Goal: Communication & Community: Answer question/provide support

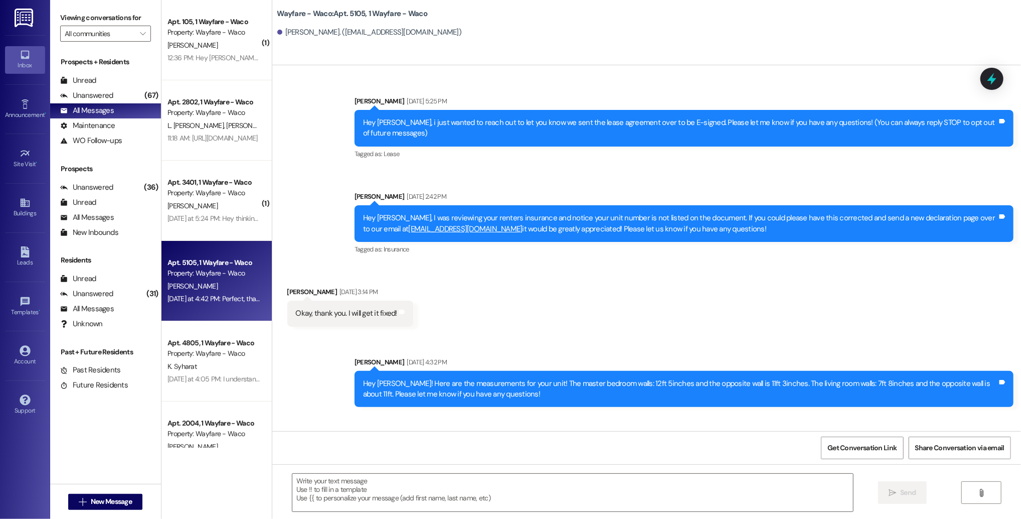
scroll to position [606, 0]
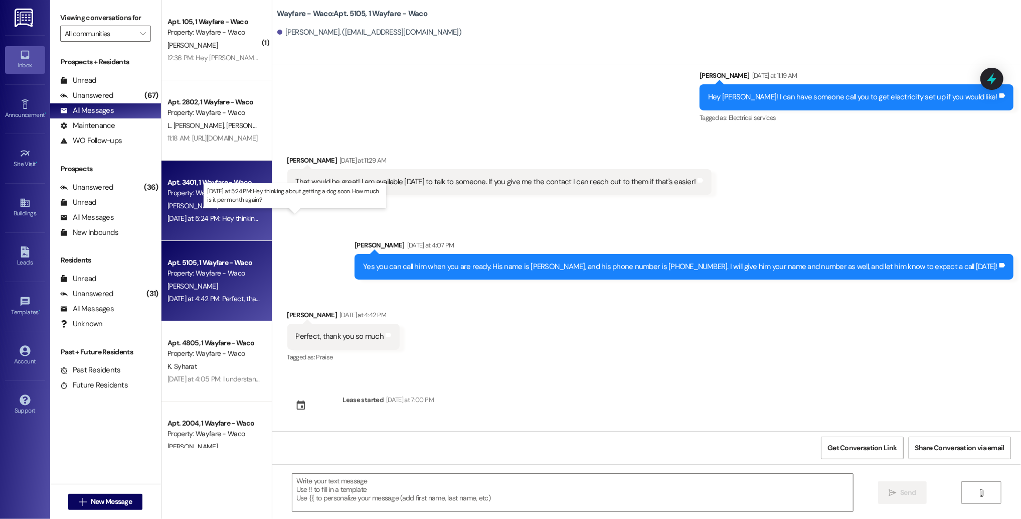
click at [220, 216] on div "[DATE] at 5:24 PM: Hey thinking about getting a dog soon. How much is it per mo…" at bounding box center [300, 218] width 264 height 9
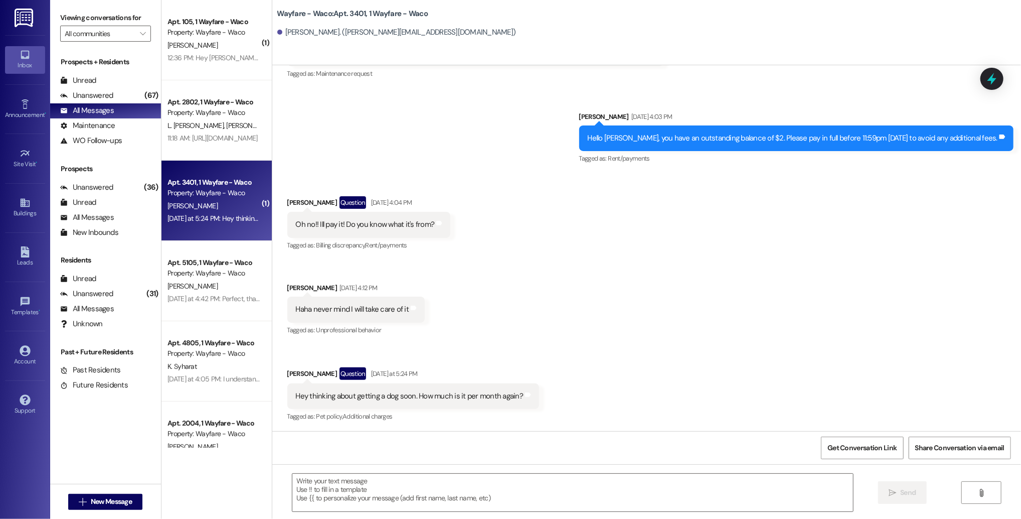
scroll to position [1939, 0]
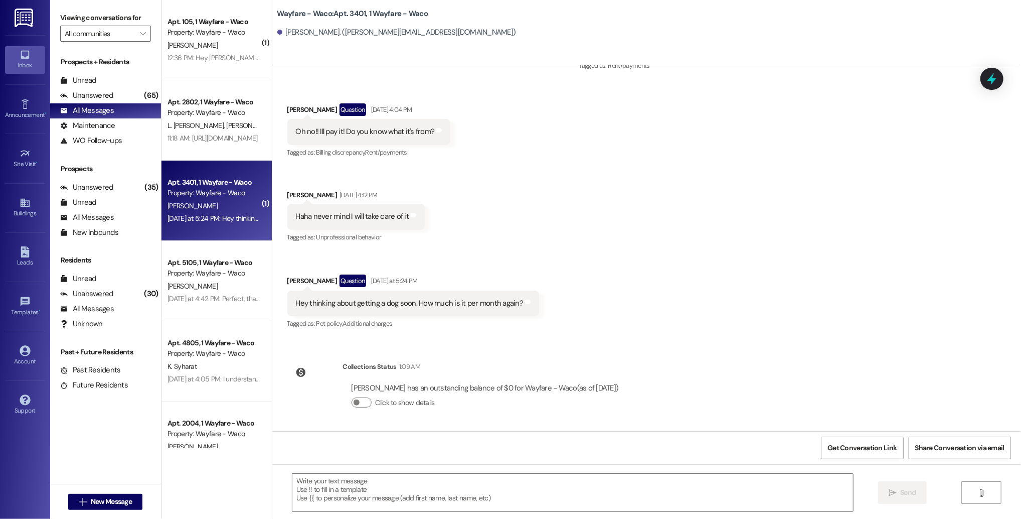
click at [493, 471] on div " Send " at bounding box center [646, 501] width 749 height 75
click at [477, 482] on textarea at bounding box center [572, 493] width 561 height 38
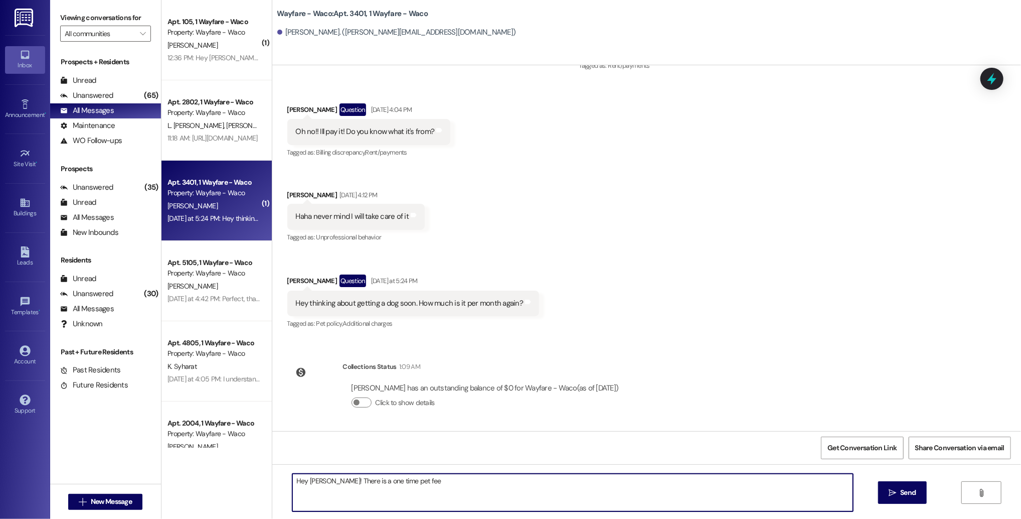
click at [379, 482] on textarea "Hey [PERSON_NAME]! There is a one time pet fee" at bounding box center [572, 493] width 561 height 38
click at [451, 480] on textarea "Hey [PERSON_NAME]! There is a one time non-refundable pet fee" at bounding box center [572, 493] width 561 height 38
click at [319, 482] on textarea "Hey [PERSON_NAME]! There is a one time non-refundable pet fee of $500. The mont…" at bounding box center [572, 493] width 561 height 38
click at [661, 483] on textarea "Hey [PERSON_NAME], thats super exciting! There is a one time non-refundable pet…" at bounding box center [572, 493] width 561 height 38
type textarea "Hey [PERSON_NAME], thats super exciting! There is a one time non-refundable pet…"
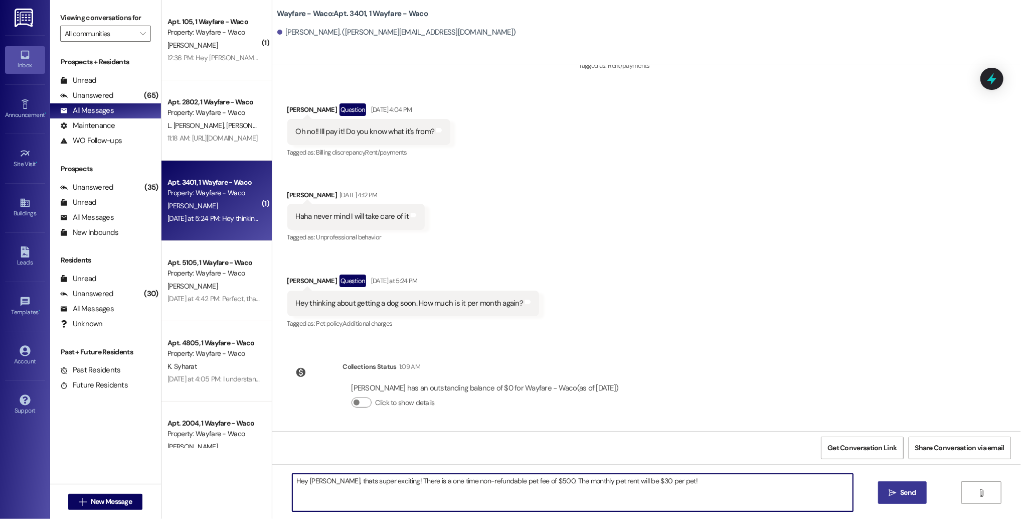
click at [885, 496] on button " Send" at bounding box center [902, 492] width 49 height 23
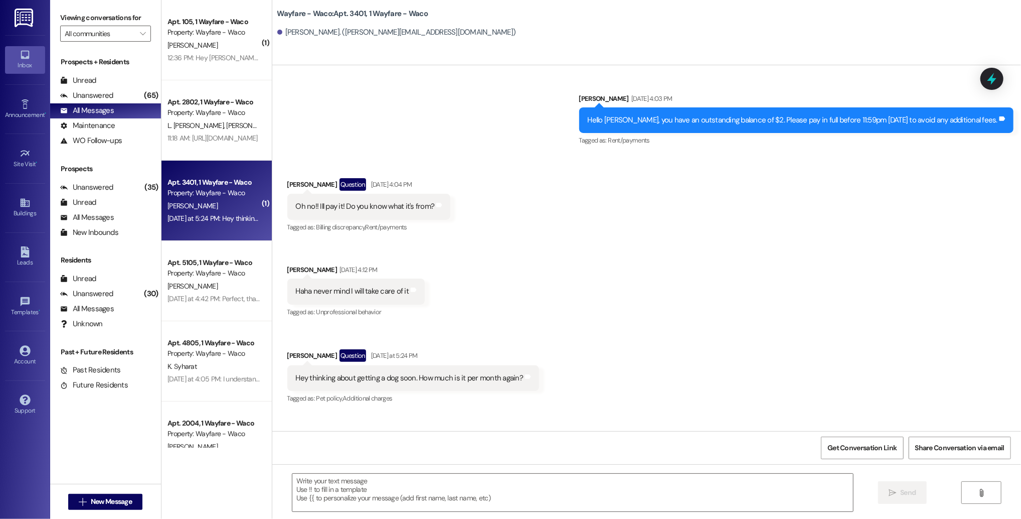
scroll to position [1846, 0]
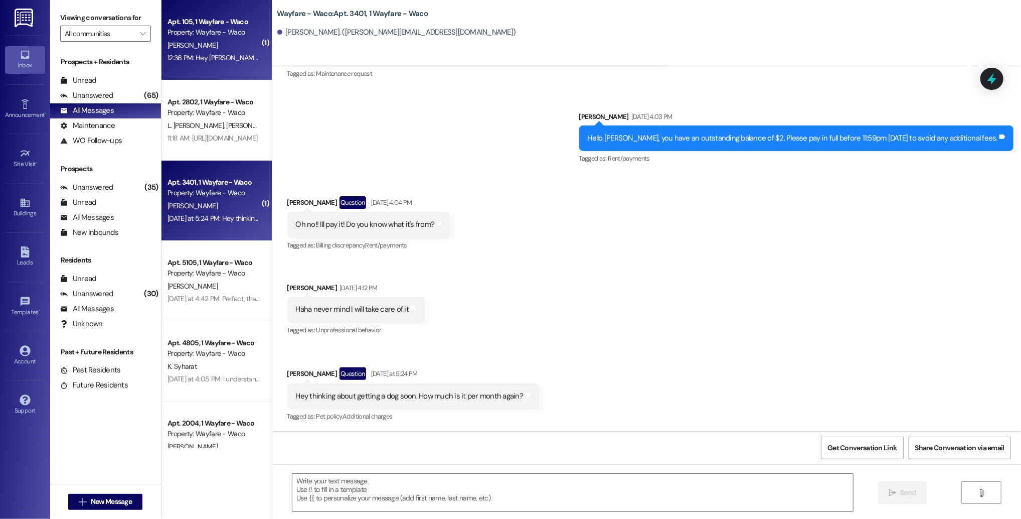
click at [222, 59] on div "12:36 PM: Hey [PERSON_NAME], thank you for keeping us posted on the rent situat…" at bounding box center [344, 57] width 353 height 9
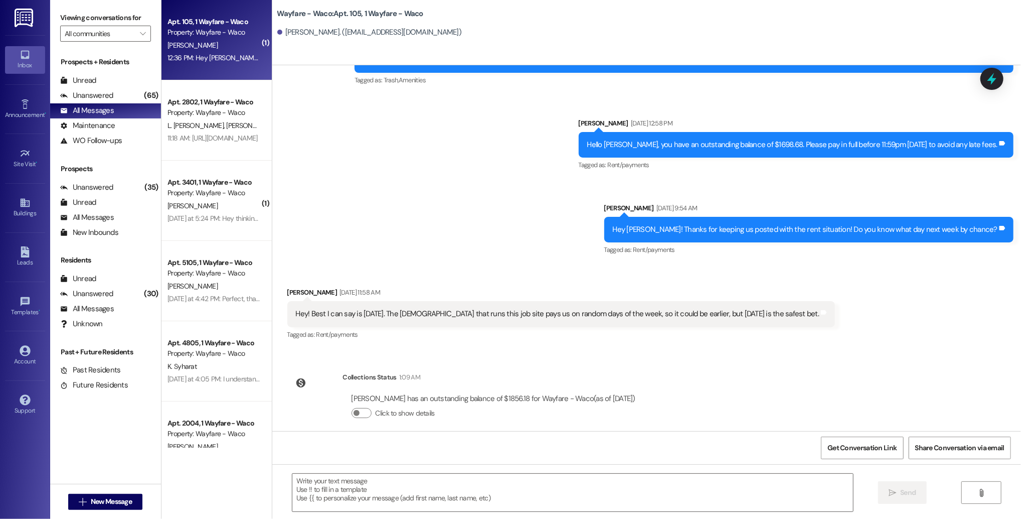
scroll to position [7950, 0]
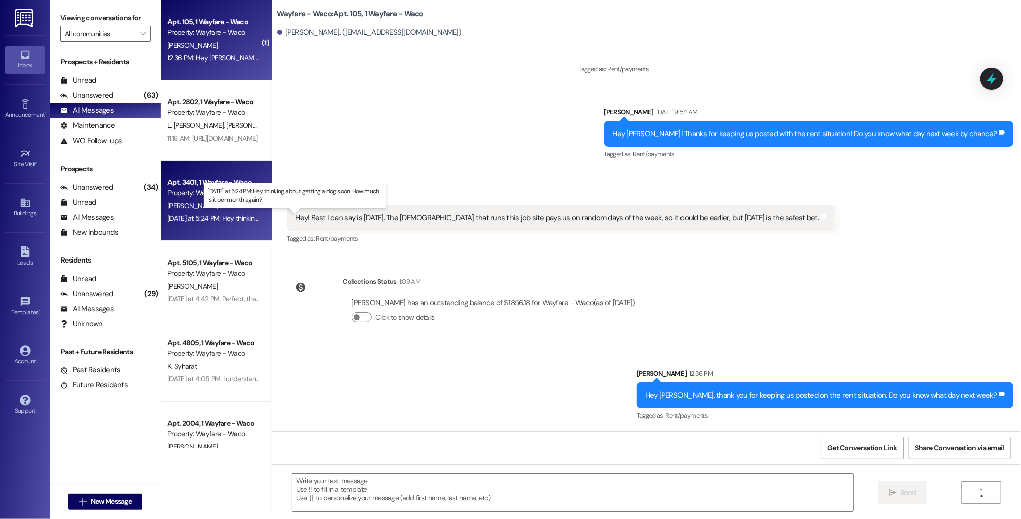
click at [229, 220] on div "[DATE] at 5:24 PM: Hey thinking about getting a dog soon. How much is it per mo…" at bounding box center [300, 218] width 264 height 9
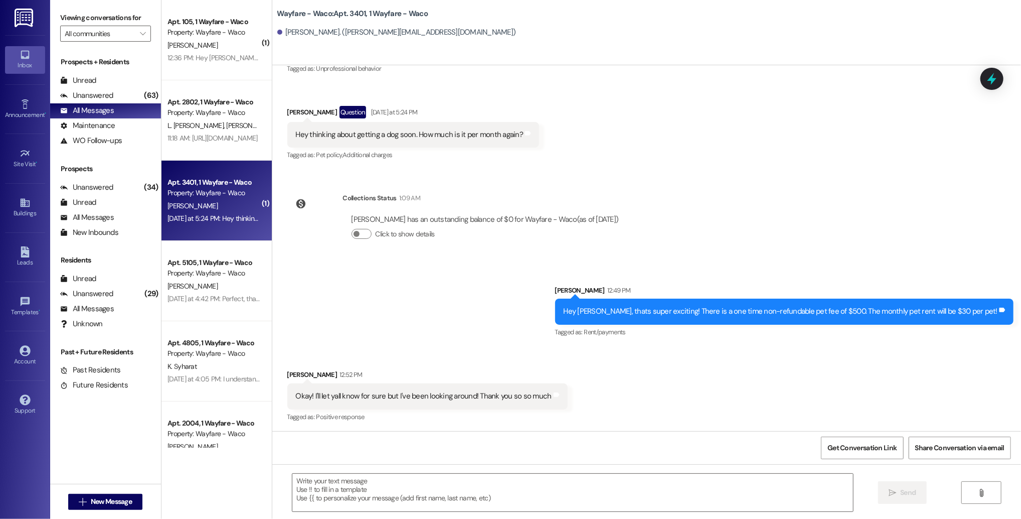
scroll to position [2109, 0]
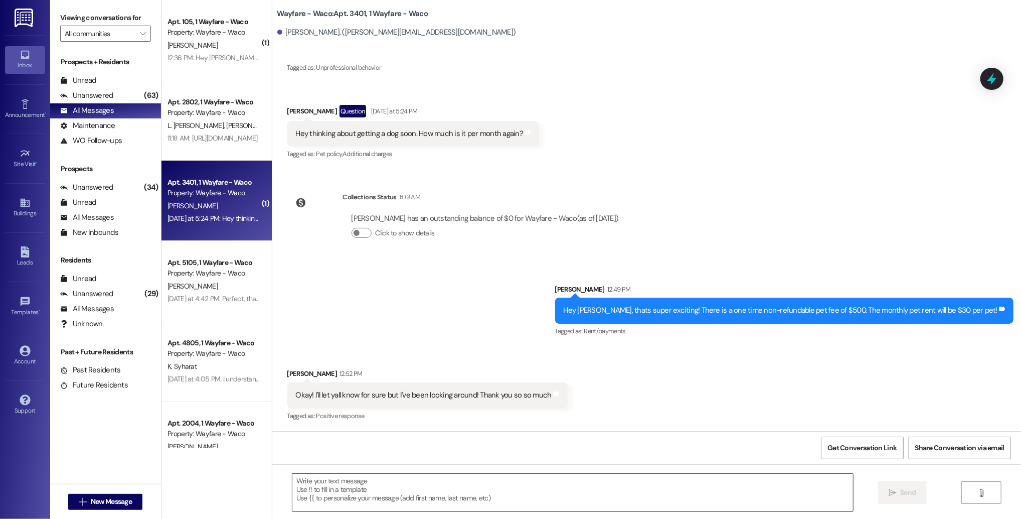
click at [460, 491] on textarea at bounding box center [572, 493] width 561 height 38
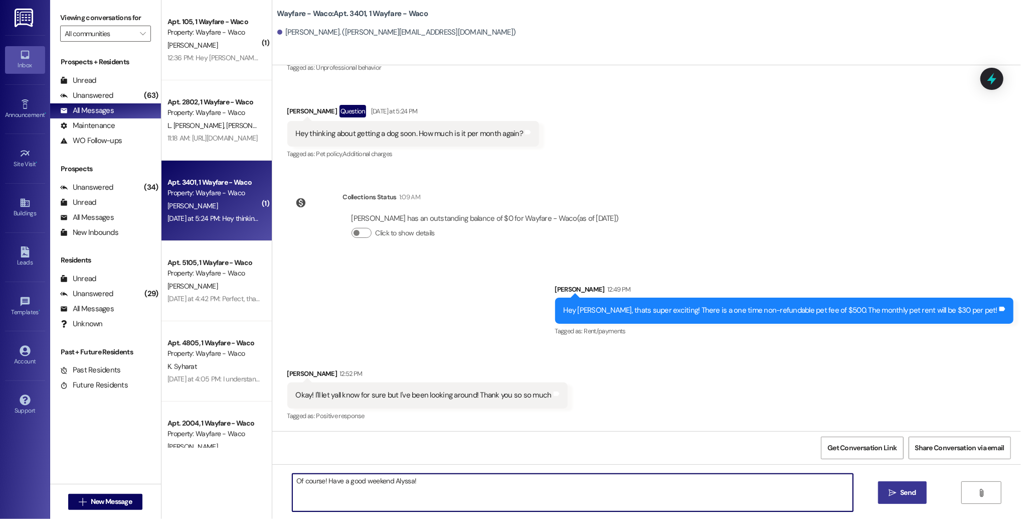
type textarea "Of course! Have a good weekend Alyssa!"
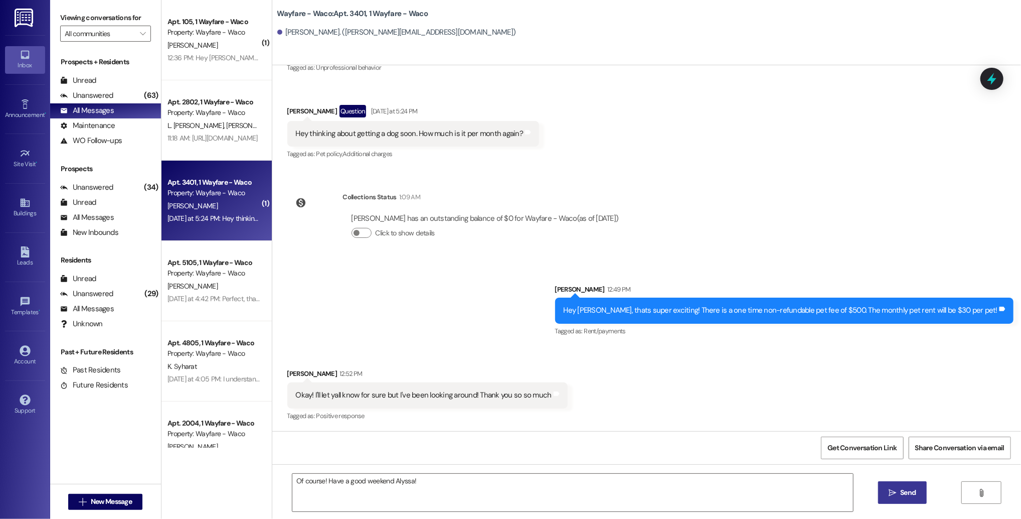
click at [887, 493] on span " Send" at bounding box center [903, 492] width 32 height 11
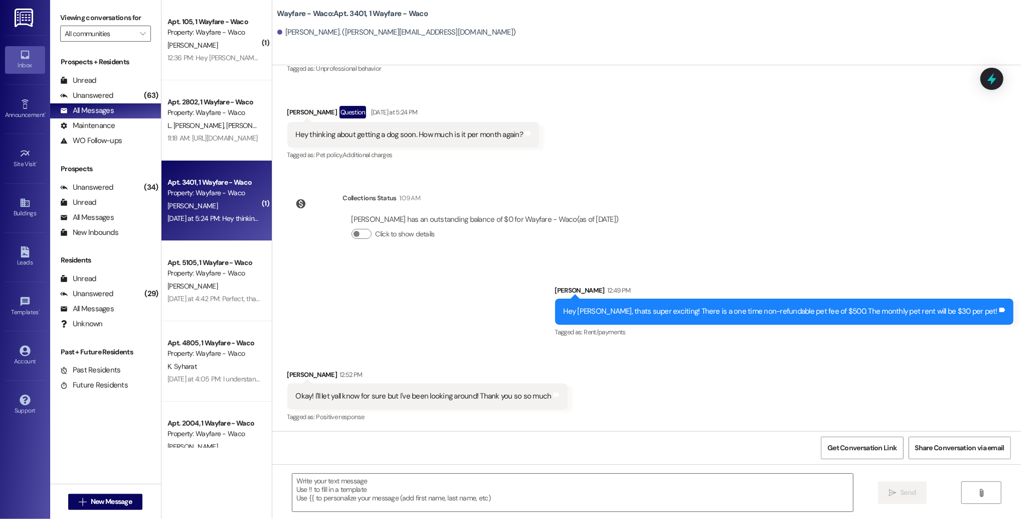
scroll to position [2178, 0]
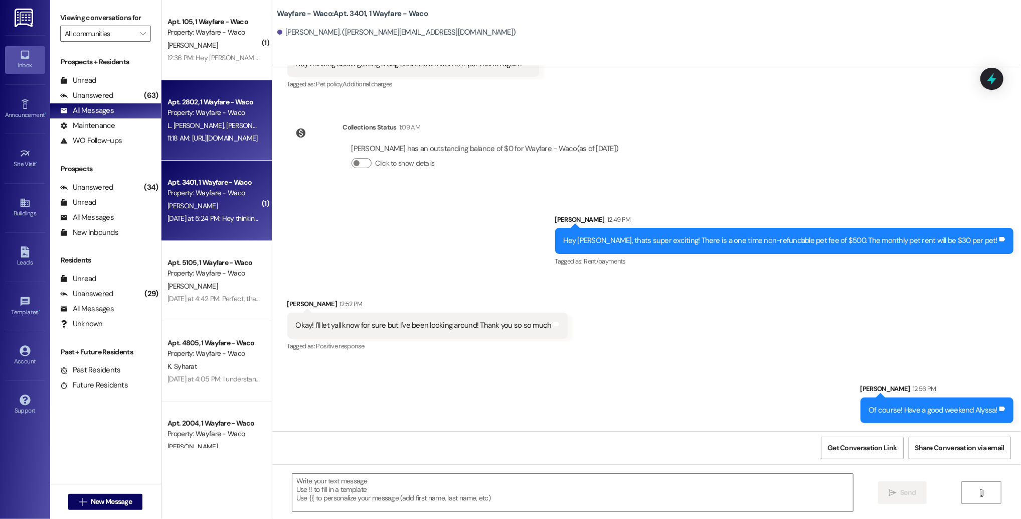
click at [228, 111] on div "Property: Wayfare - Waco" at bounding box center [214, 112] width 93 height 11
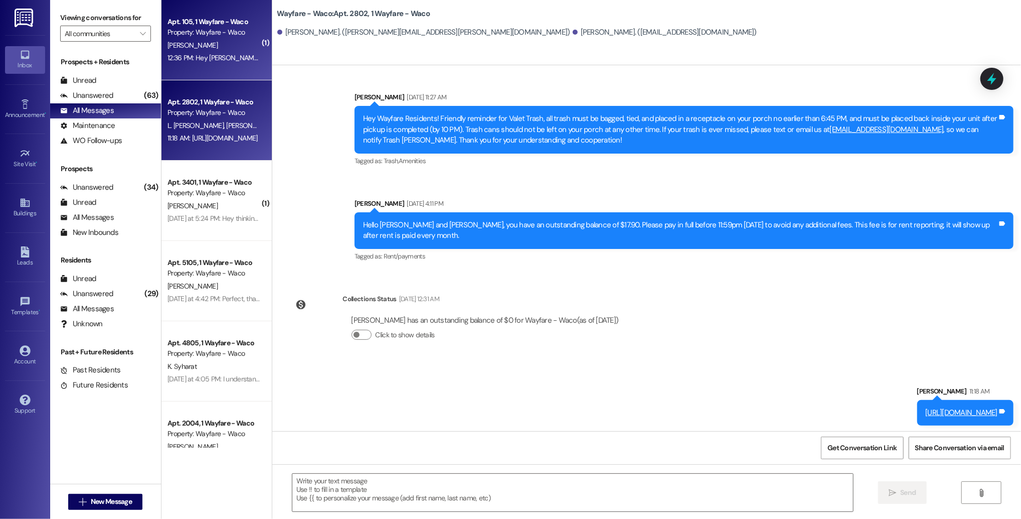
click at [228, 47] on div "[PERSON_NAME]" at bounding box center [214, 45] width 95 height 13
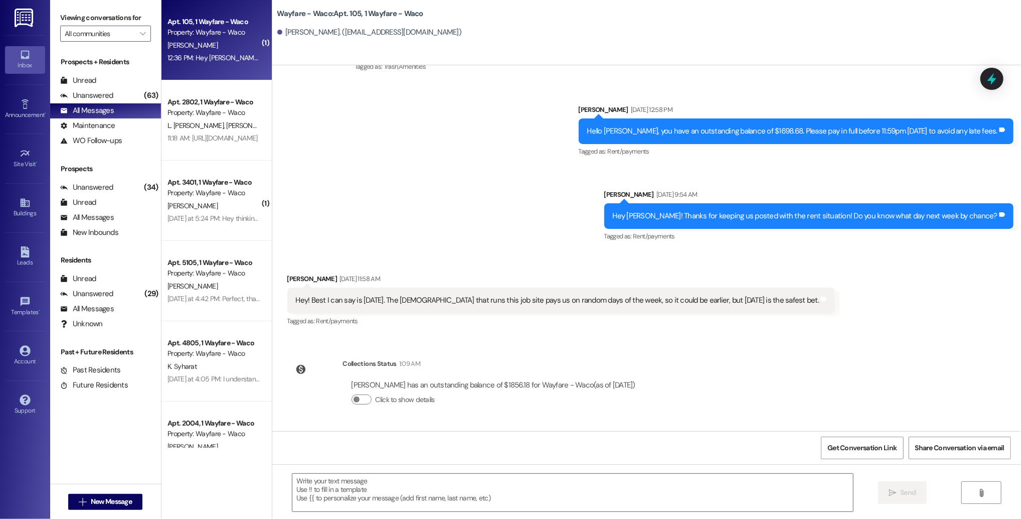
scroll to position [7950, 0]
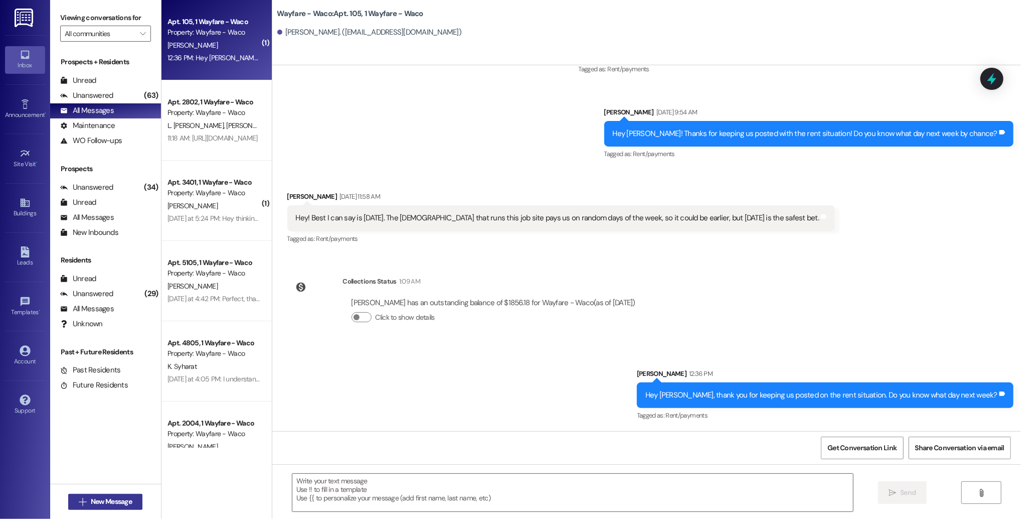
click at [117, 498] on span "New Message" at bounding box center [111, 501] width 41 height 11
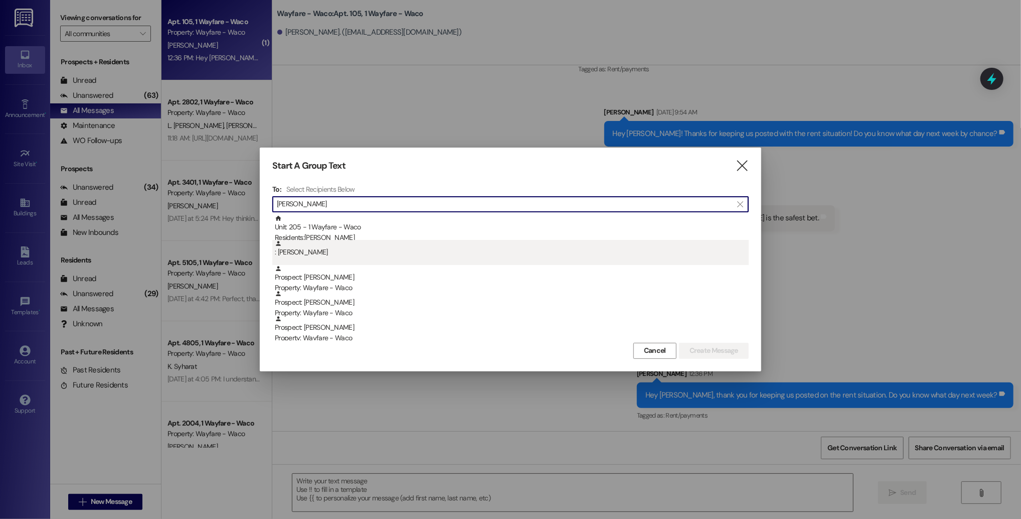
scroll to position [3, 0]
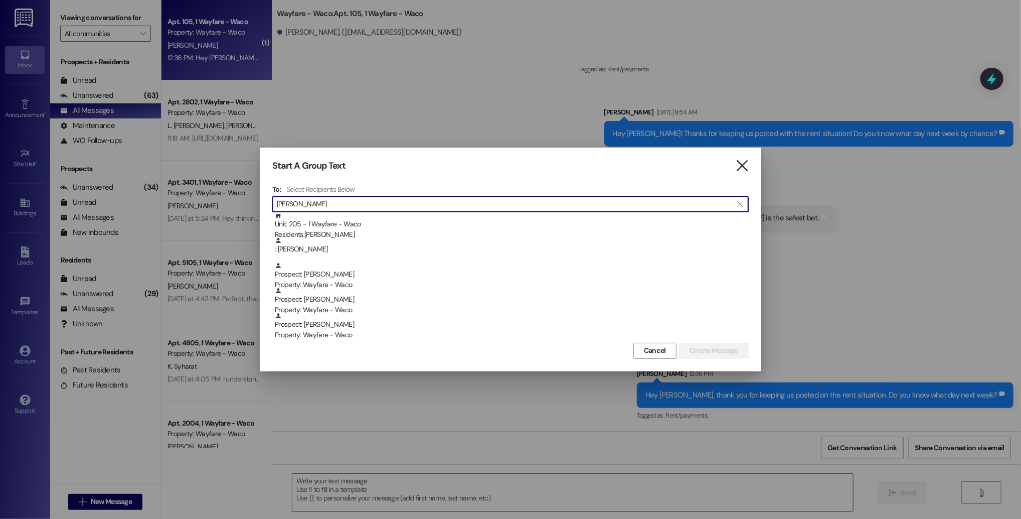
type input "[PERSON_NAME]"
click at [740, 166] on icon "" at bounding box center [742, 166] width 14 height 11
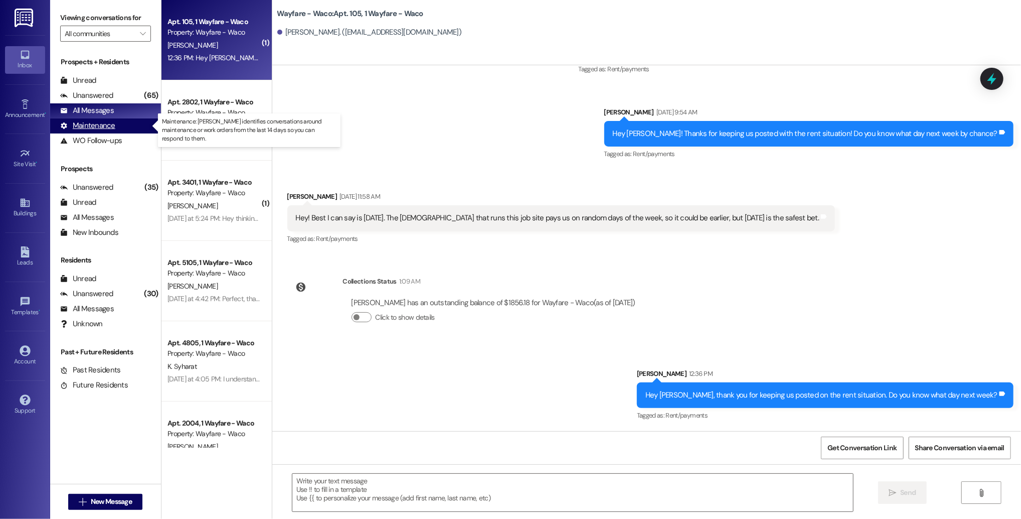
click at [85, 124] on div "Maintenance" at bounding box center [87, 125] width 55 height 11
click at [84, 110] on div "All Messages" at bounding box center [87, 110] width 54 height 11
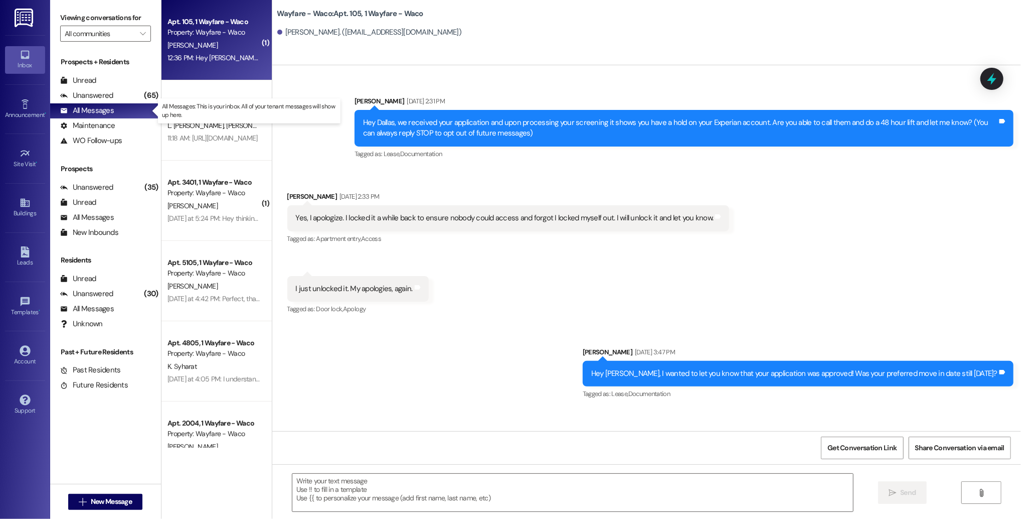
scroll to position [0, 0]
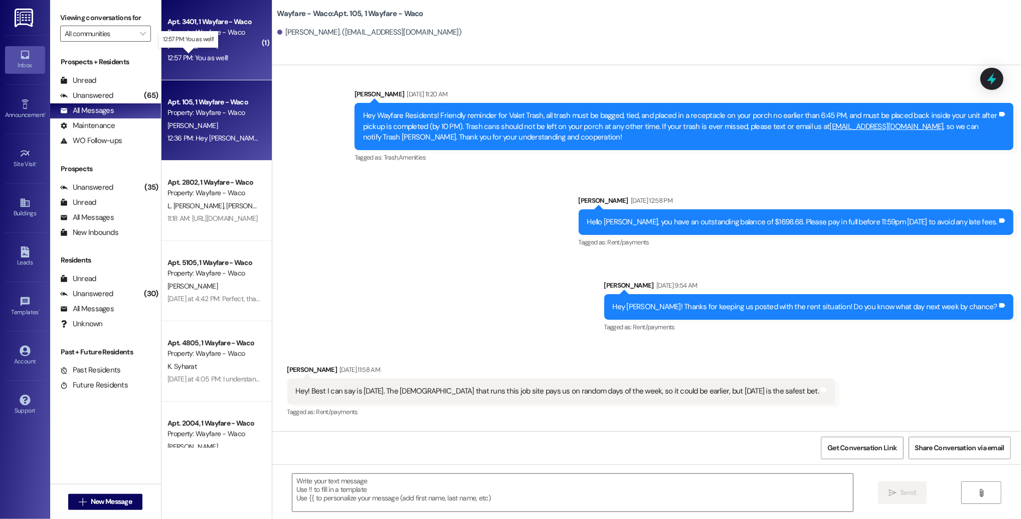
click at [213, 59] on div "12:57 PM: You as well! 12:57 PM: You as well!" at bounding box center [198, 57] width 61 height 9
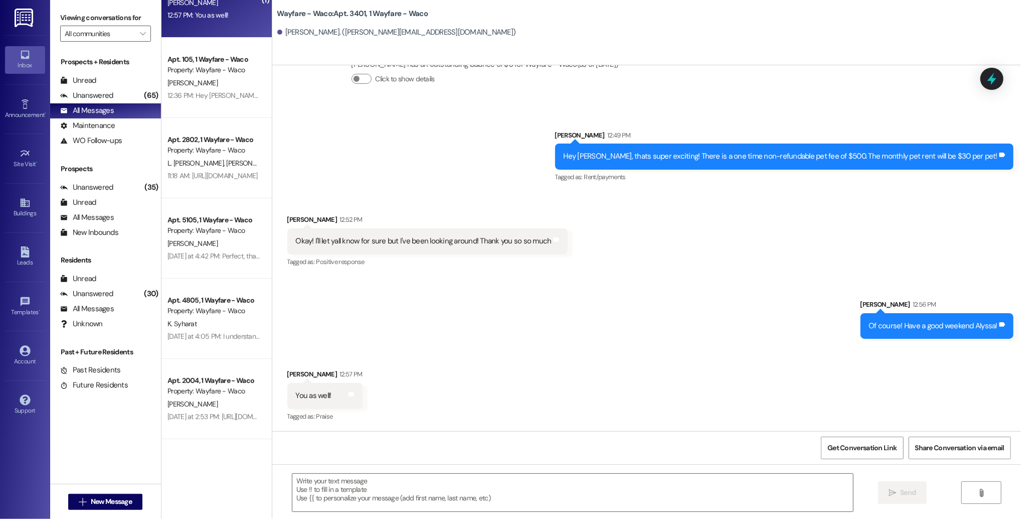
scroll to position [41, 0]
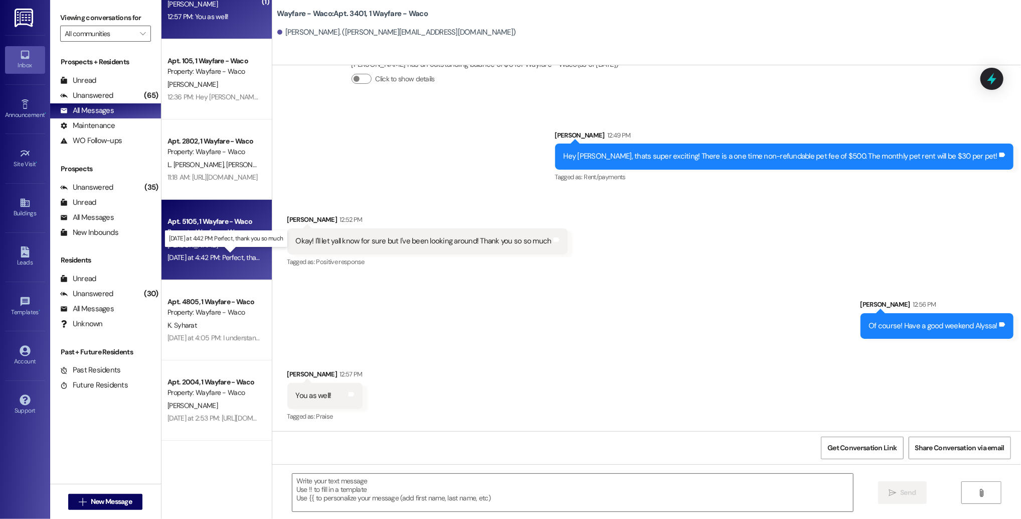
click at [215, 258] on div "[DATE] at 4:42 PM: Perfect, thank you so much [DATE] at 4:42 PM: Perfect, thank…" at bounding box center [235, 257] width 134 height 9
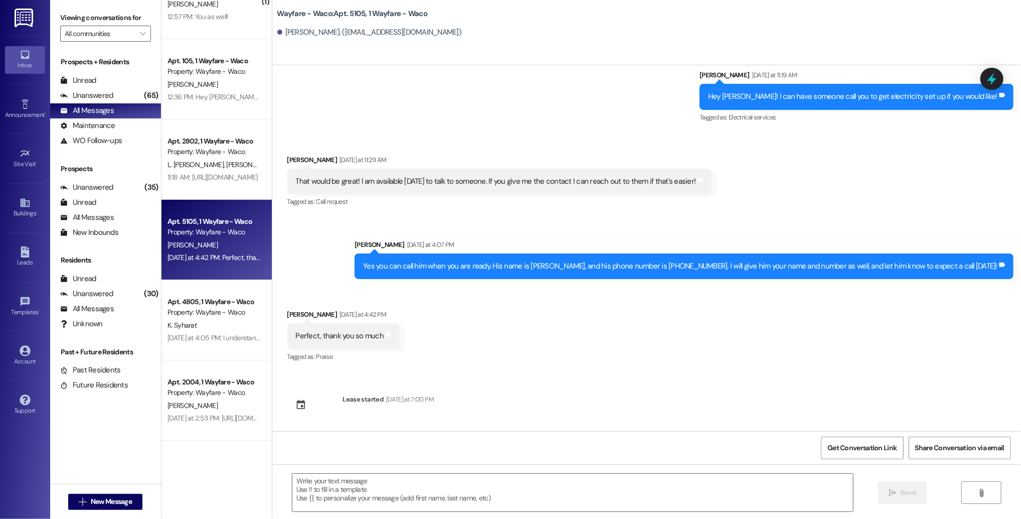
scroll to position [606, 0]
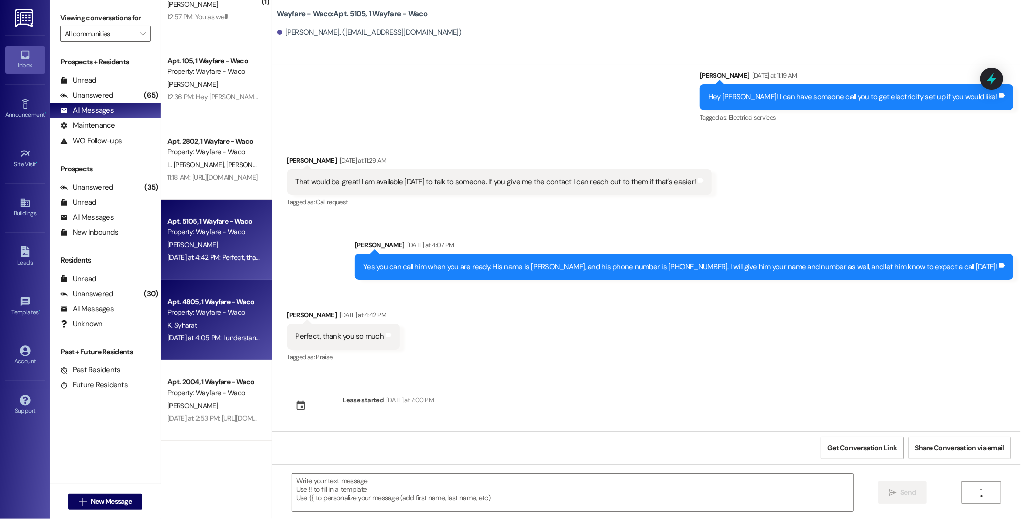
click at [211, 312] on div "Property: Wayfare - Waco" at bounding box center [214, 312] width 93 height 11
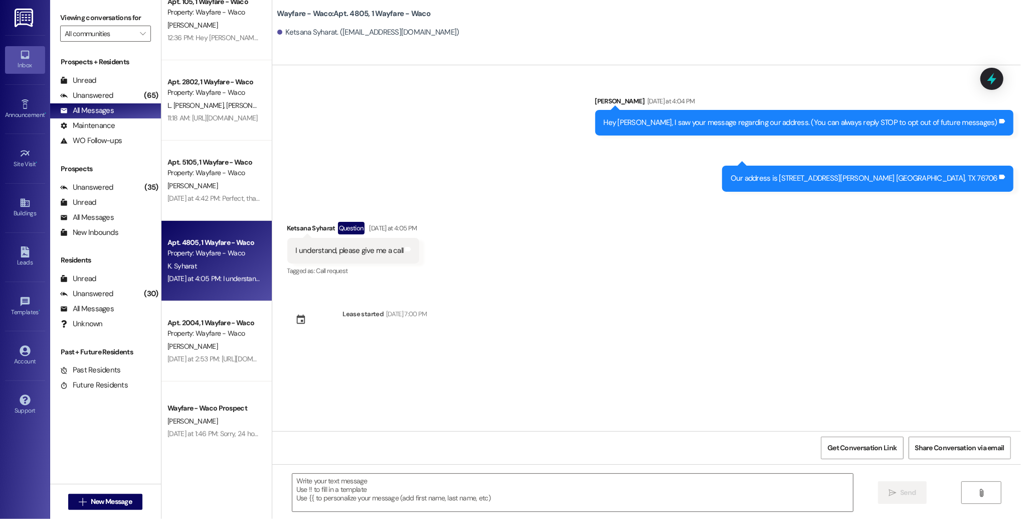
scroll to position [100, 0]
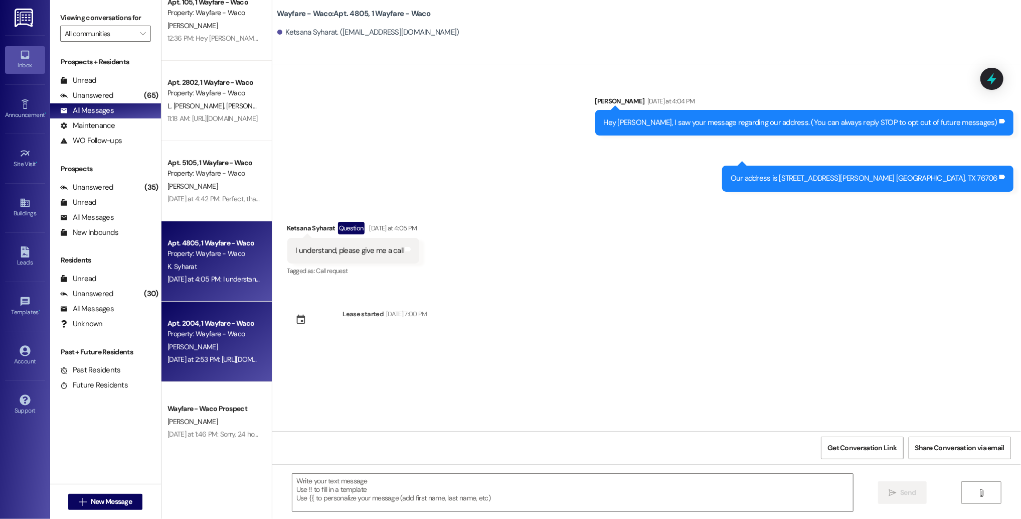
click at [211, 349] on div "[PERSON_NAME]" at bounding box center [214, 347] width 95 height 13
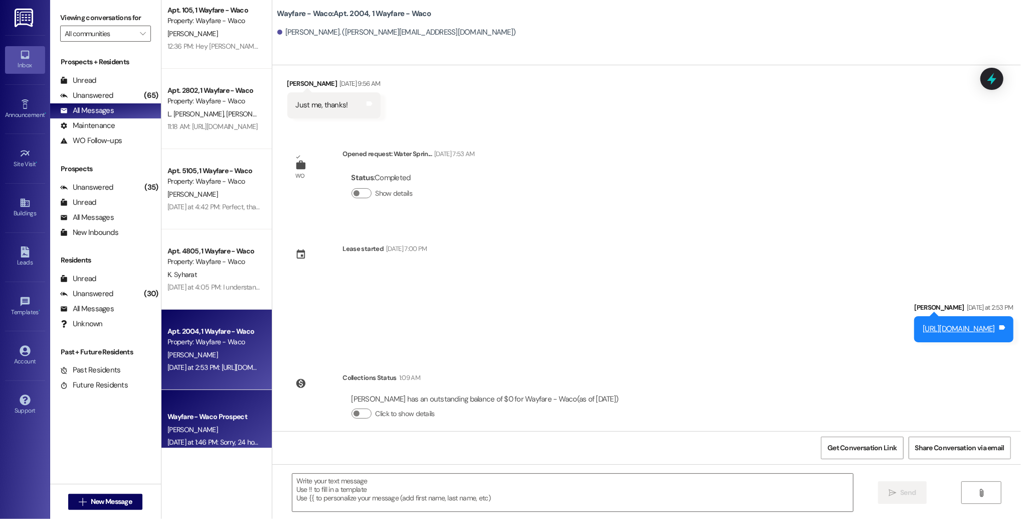
scroll to position [92, 0]
click at [192, 424] on div "[PERSON_NAME]" at bounding box center [214, 429] width 95 height 13
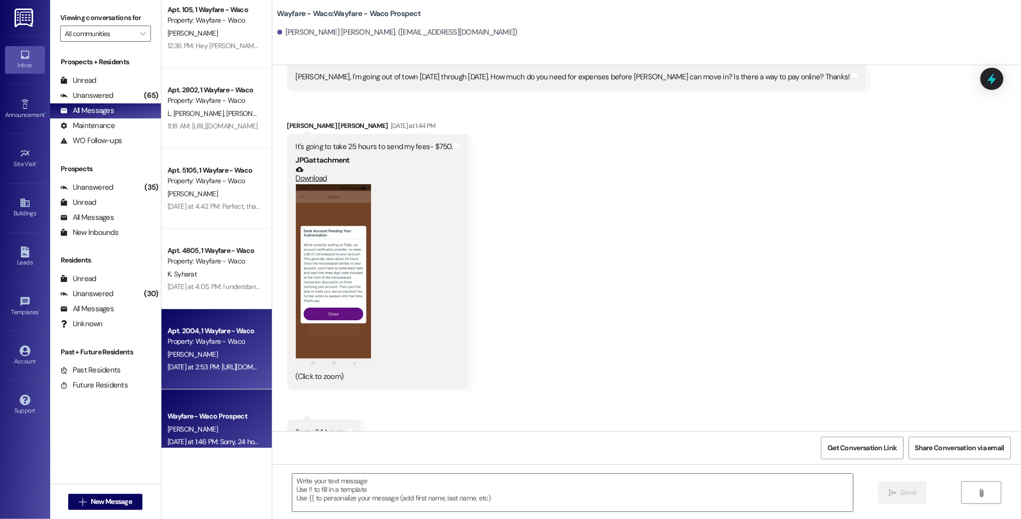
scroll to position [0, 0]
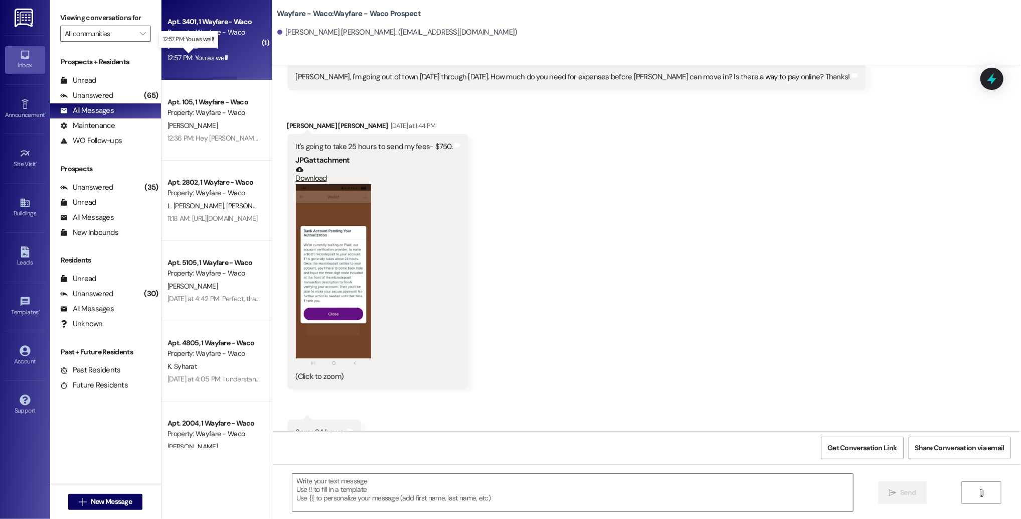
click at [206, 61] on div "12:57 PM: You as well! 12:57 PM: You as well!" at bounding box center [198, 57] width 61 height 9
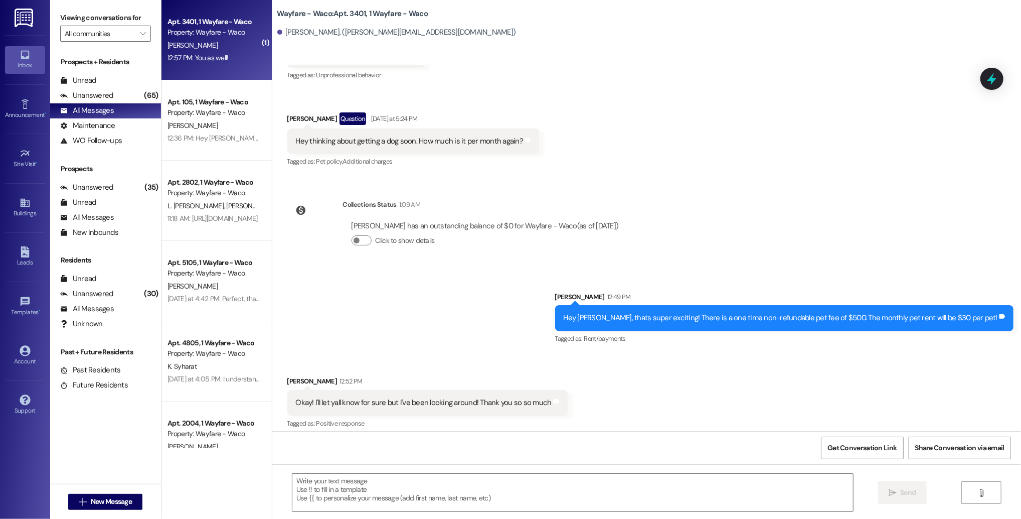
scroll to position [2263, 0]
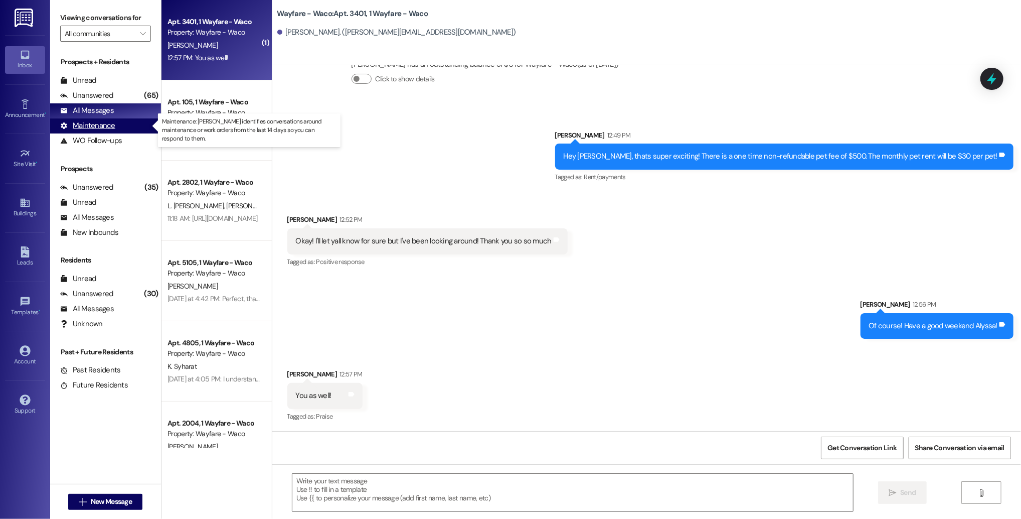
click at [99, 125] on div "Maintenance" at bounding box center [87, 125] width 55 height 11
click at [99, 110] on div "All Messages" at bounding box center [87, 110] width 54 height 11
